Goal: Task Accomplishment & Management: Use online tool/utility

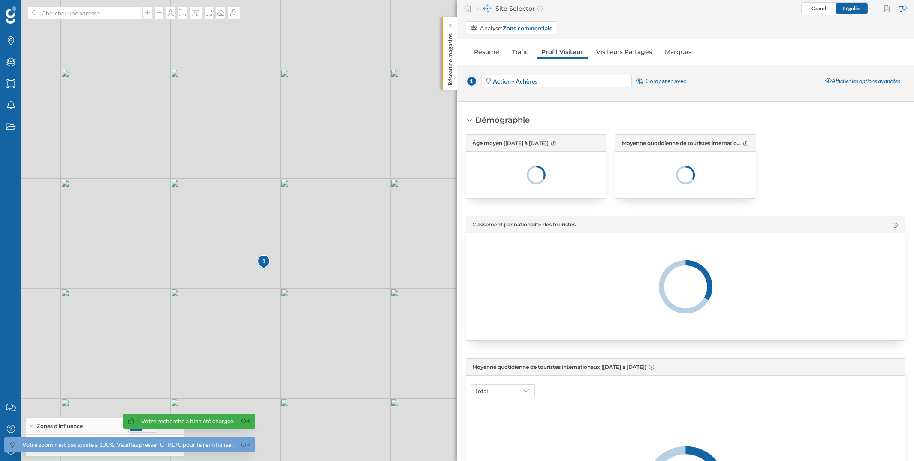
drag, startPoint x: 161, startPoint y: 270, endPoint x: 390, endPoint y: 273, distance: 228.2
click at [390, 273] on div "1 © Mapbox © OpenStreetMap Improve this map" at bounding box center [457, 230] width 914 height 461
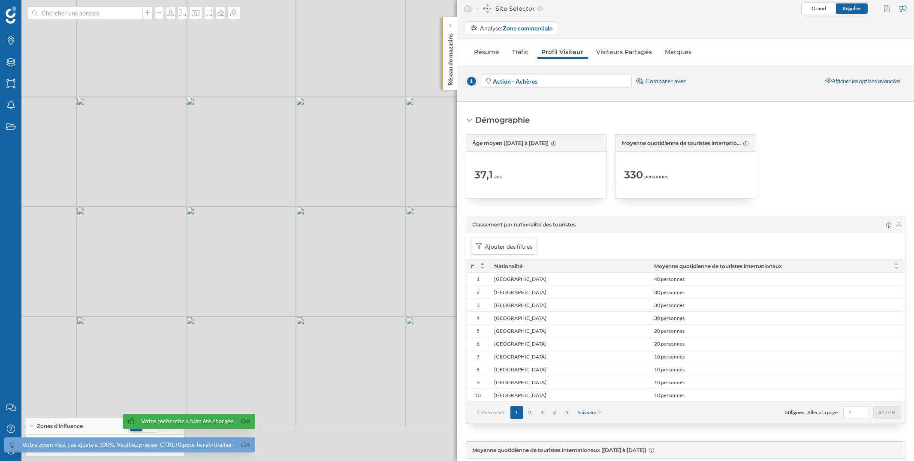
drag, startPoint x: 253, startPoint y: 269, endPoint x: 422, endPoint y: 188, distance: 187.5
click at [422, 188] on div "1 © Mapbox © OpenStreetMap Improve this map" at bounding box center [457, 230] width 914 height 461
drag, startPoint x: 305, startPoint y: 321, endPoint x: 326, endPoint y: 230, distance: 93.3
click at [326, 230] on div "1 © Mapbox © OpenStreetMap Improve this map" at bounding box center [457, 230] width 914 height 461
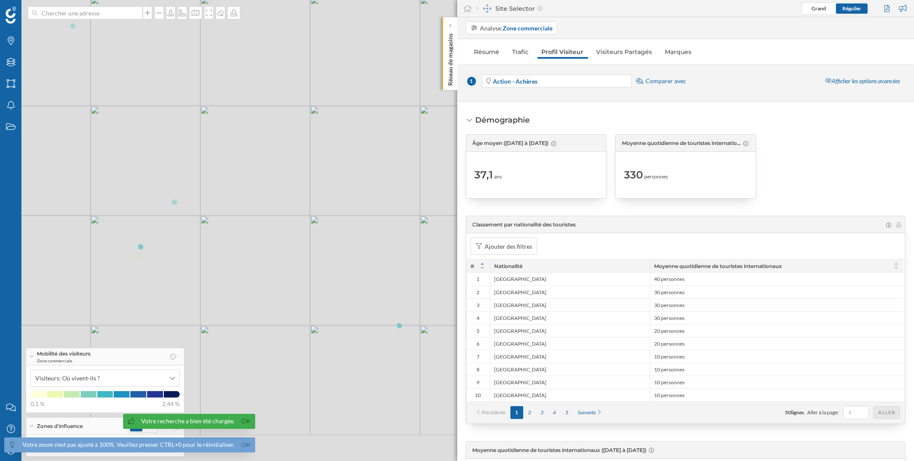
drag, startPoint x: 289, startPoint y: 324, endPoint x: 269, endPoint y: 265, distance: 62.1
click at [269, 265] on div "1 © Mapbox © OpenStreetMap Improve this map" at bounding box center [457, 230] width 914 height 461
drag, startPoint x: 341, startPoint y: 262, endPoint x: 292, endPoint y: 253, distance: 50.2
click at [292, 253] on div "1 © Mapbox © OpenStreetMap Improve this map" at bounding box center [457, 230] width 914 height 461
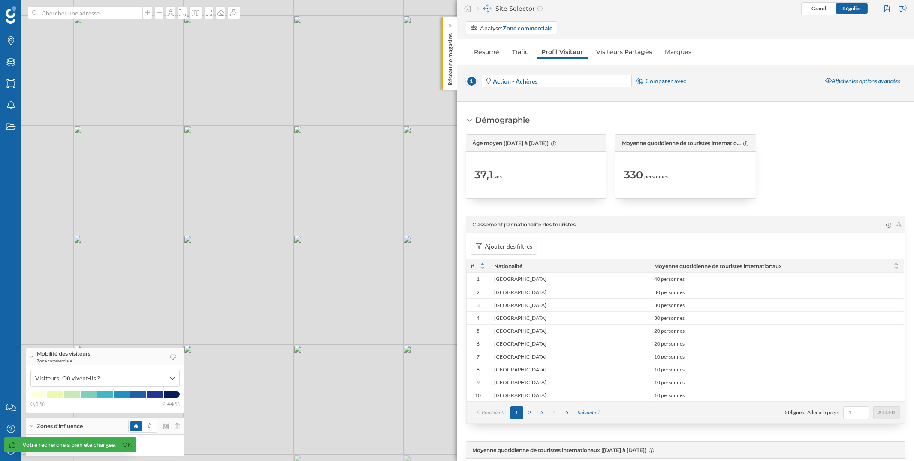
drag, startPoint x: 229, startPoint y: 290, endPoint x: 252, endPoint y: 257, distance: 40.7
click at [252, 257] on div "1 © Mapbox © OpenStreetMap Improve this map" at bounding box center [457, 230] width 914 height 461
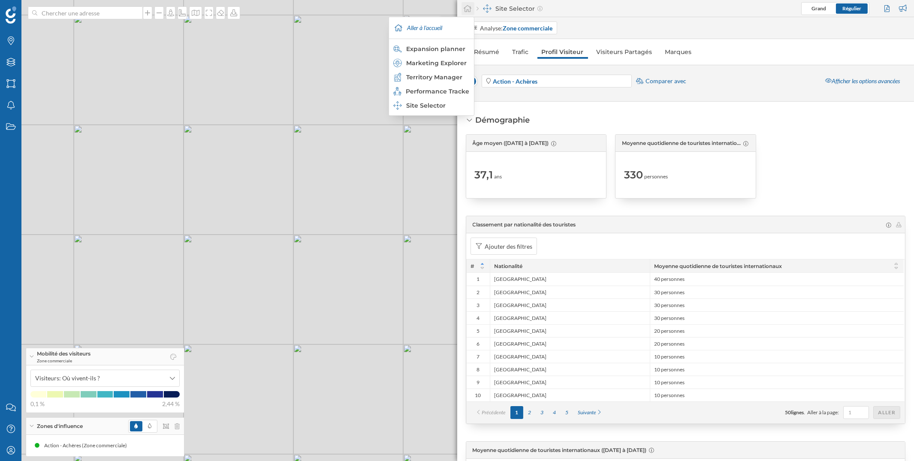
click at [468, 8] on icon at bounding box center [467, 9] width 9 height 8
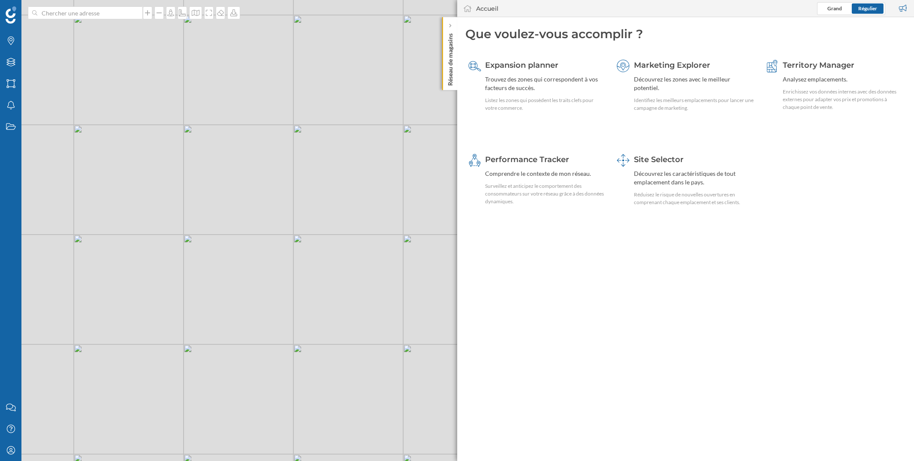
click at [347, 159] on div "© Mapbox © OpenStreetMap Improve this map" at bounding box center [457, 230] width 914 height 461
click at [10, 64] on icon "Filtres" at bounding box center [11, 62] width 11 height 9
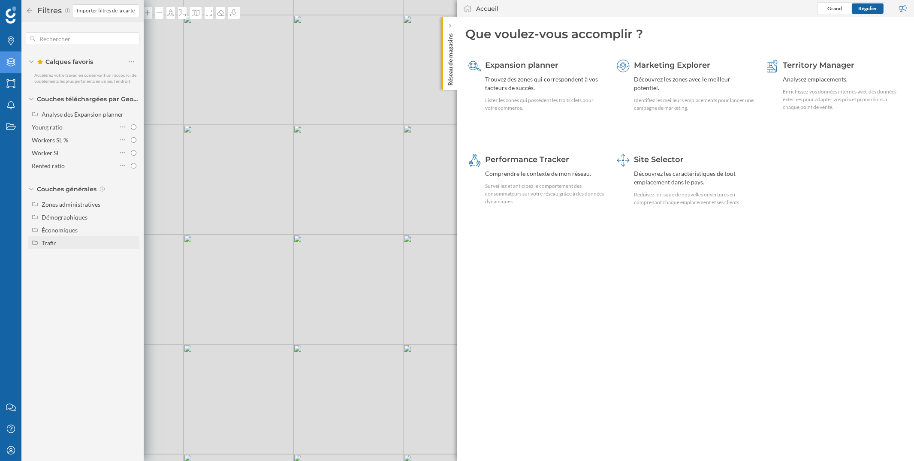
click at [58, 241] on div "Trafic" at bounding box center [89, 243] width 95 height 9
click at [68, 254] on div "Trafic routier" at bounding box center [62, 255] width 35 height 7
click at [131, 254] on input "Trafic routier" at bounding box center [134, 256] width 6 height 6
radio input "true"
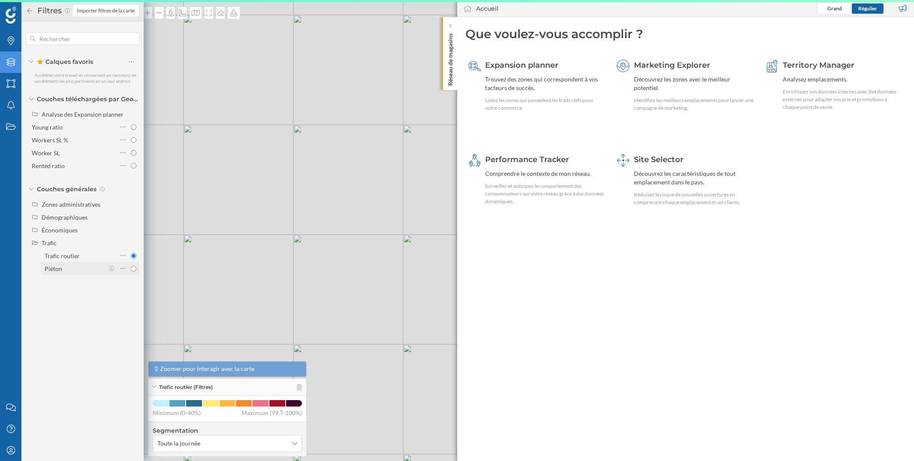
click at [69, 266] on div "Piéton" at bounding box center [75, 268] width 60 height 9
click at [131, 266] on input "Piéton" at bounding box center [134, 269] width 6 height 6
radio input "true"
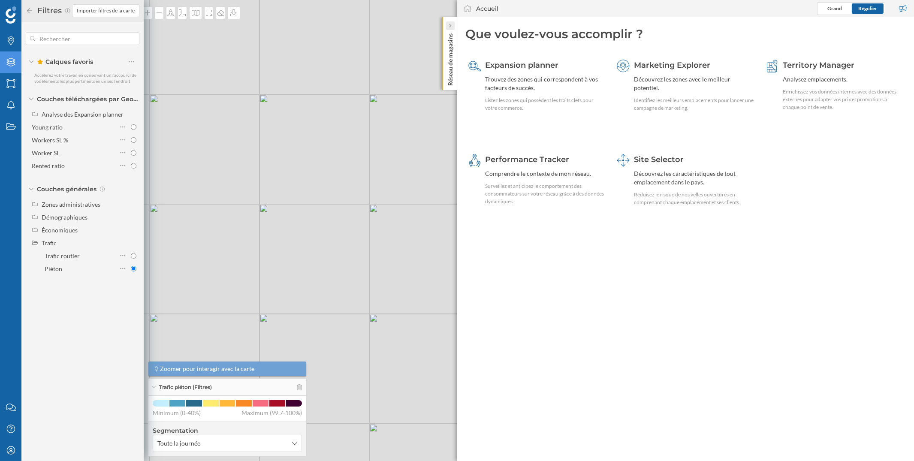
click at [449, 28] on icon at bounding box center [450, 25] width 3 height 9
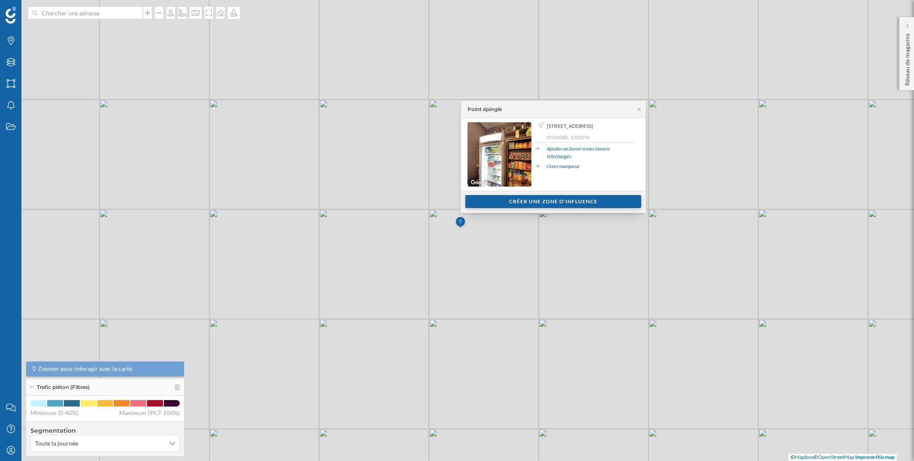
click at [504, 199] on div "Créer une zone d'influence" at bounding box center [553, 201] width 176 height 13
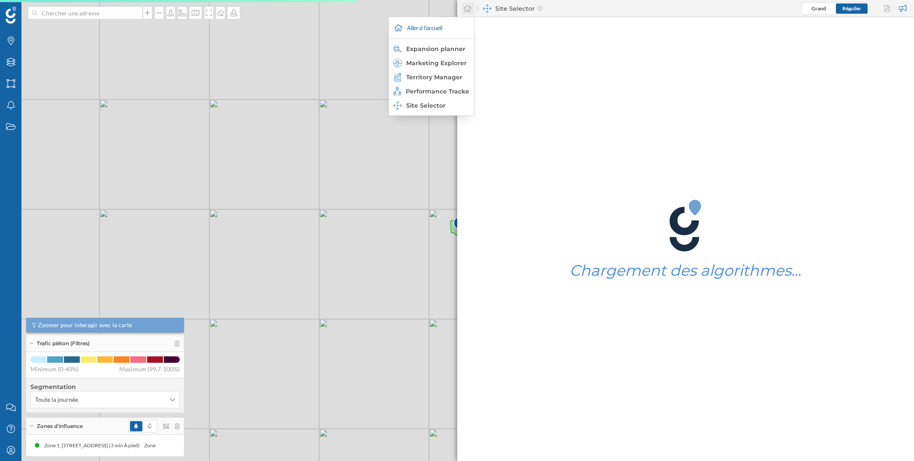
click at [465, 8] on icon at bounding box center [468, 8] width 8 height 7
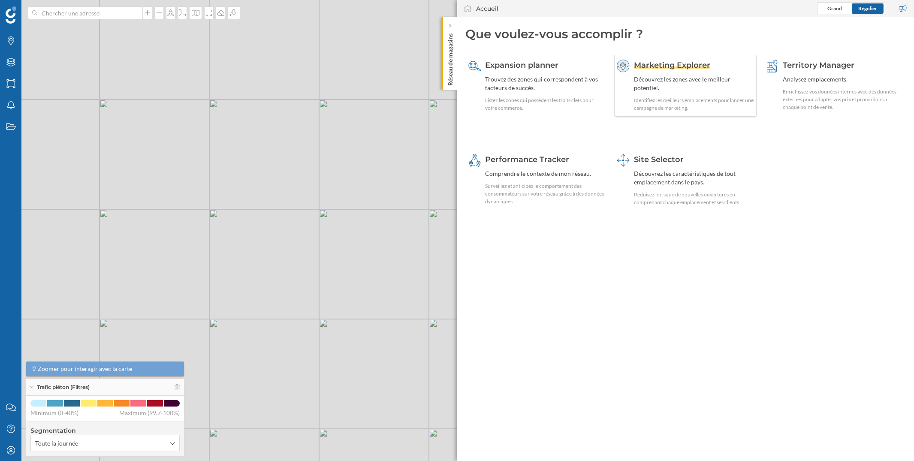
click at [664, 79] on div "Découvrez les zones avec le meilleur potentiel." at bounding box center [694, 83] width 120 height 17
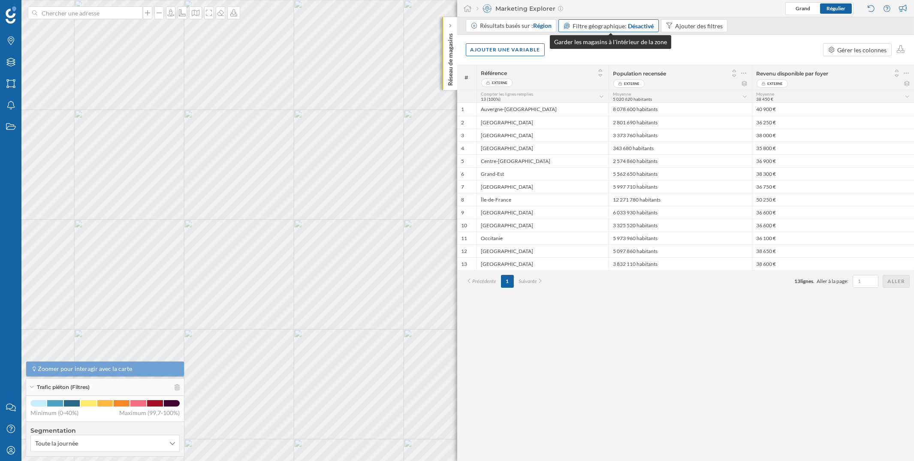
click at [620, 26] on span "Filtre géographique:" at bounding box center [600, 25] width 54 height 7
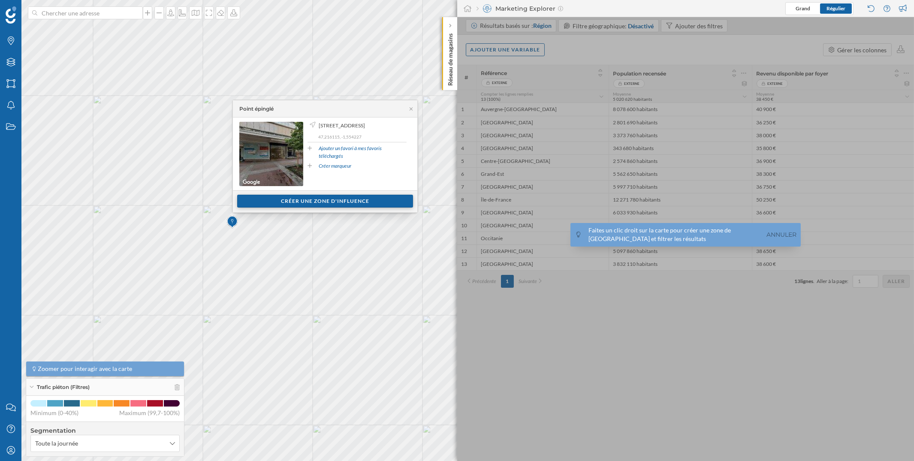
click at [331, 203] on div "Créer une zone d'influence" at bounding box center [325, 201] width 176 height 13
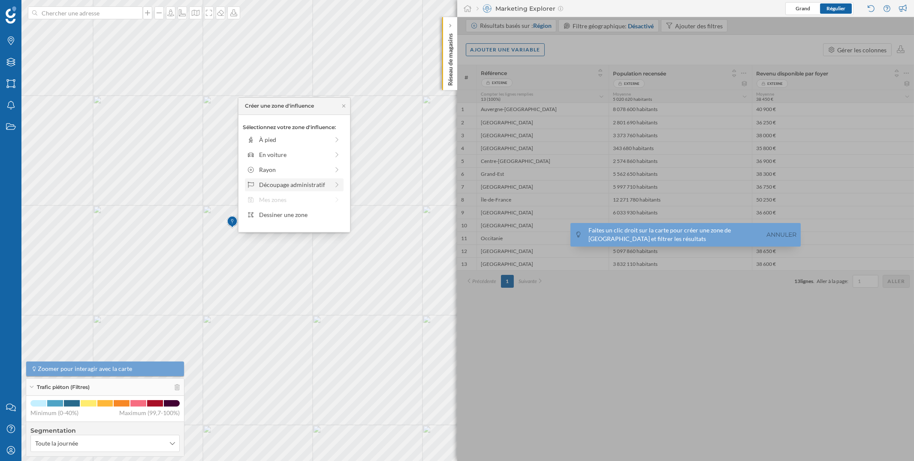
click at [325, 183] on div "Découpage administratif" at bounding box center [294, 184] width 70 height 9
click at [320, 199] on div "Code postal" at bounding box center [303, 199] width 89 height 9
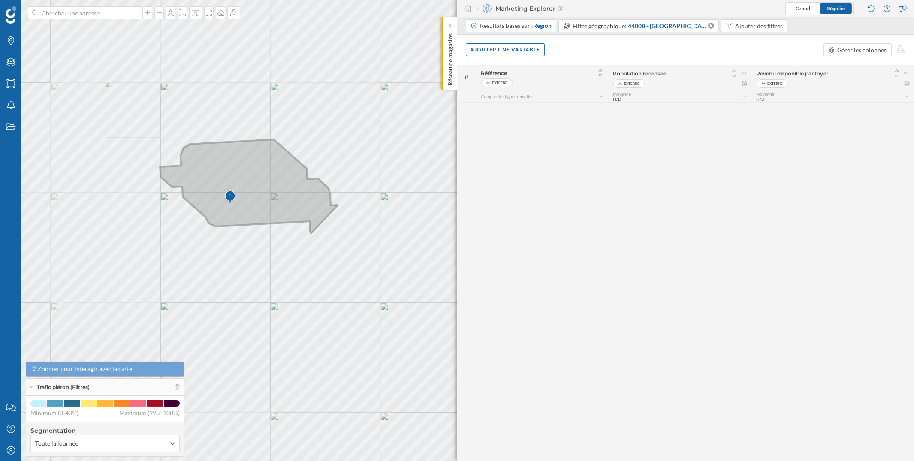
click at [244, 177] on icon at bounding box center [249, 186] width 178 height 94
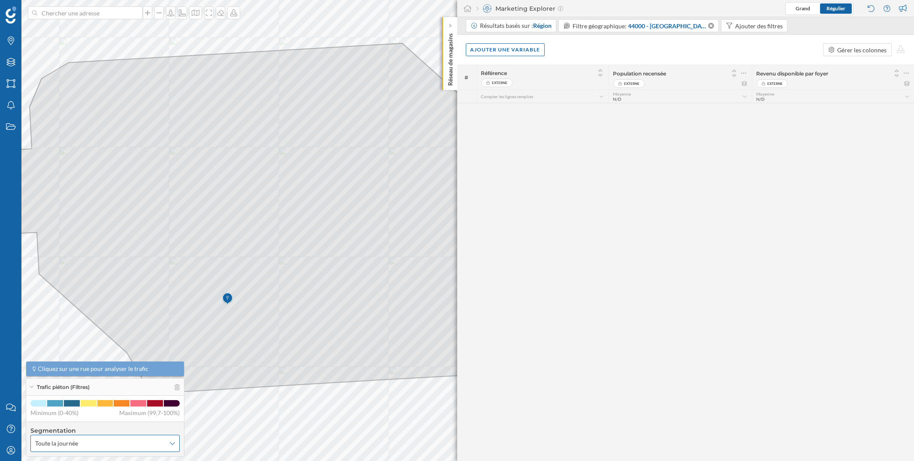
click at [126, 448] on div "Toute la journée" at bounding box center [104, 443] width 149 height 17
